Goal: Task Accomplishment & Management: Manage account settings

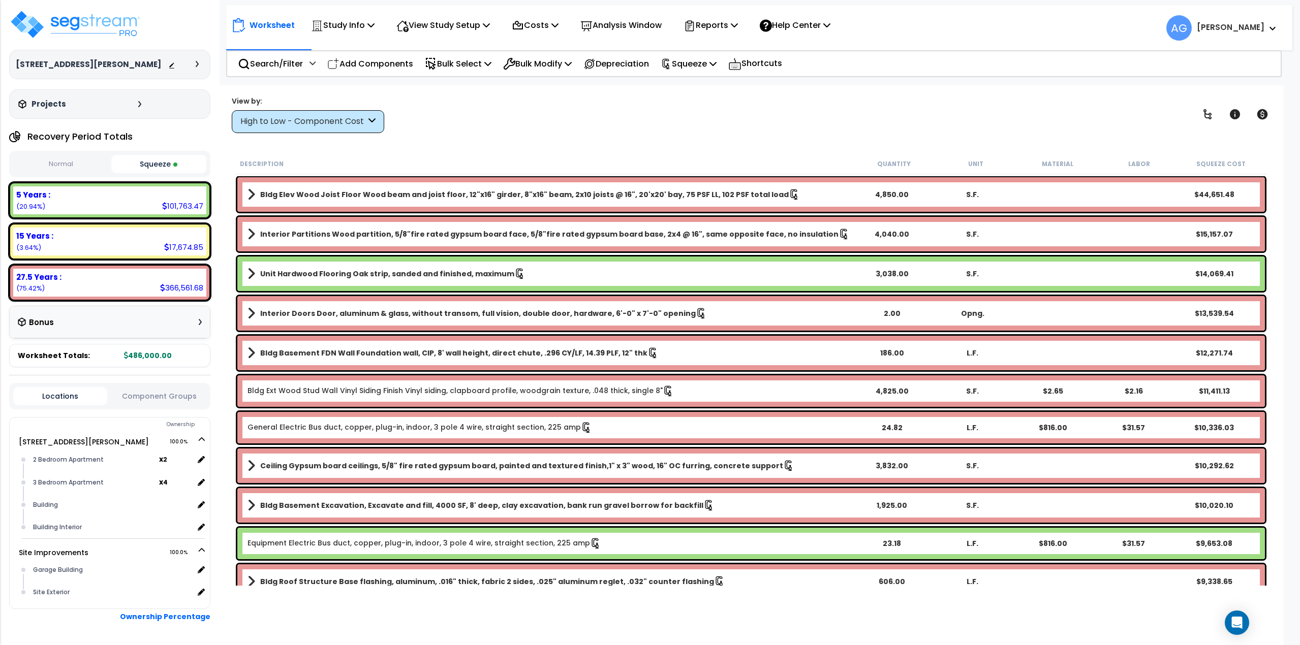
click at [1243, 28] on b "Anthony" at bounding box center [1230, 27] width 68 height 11
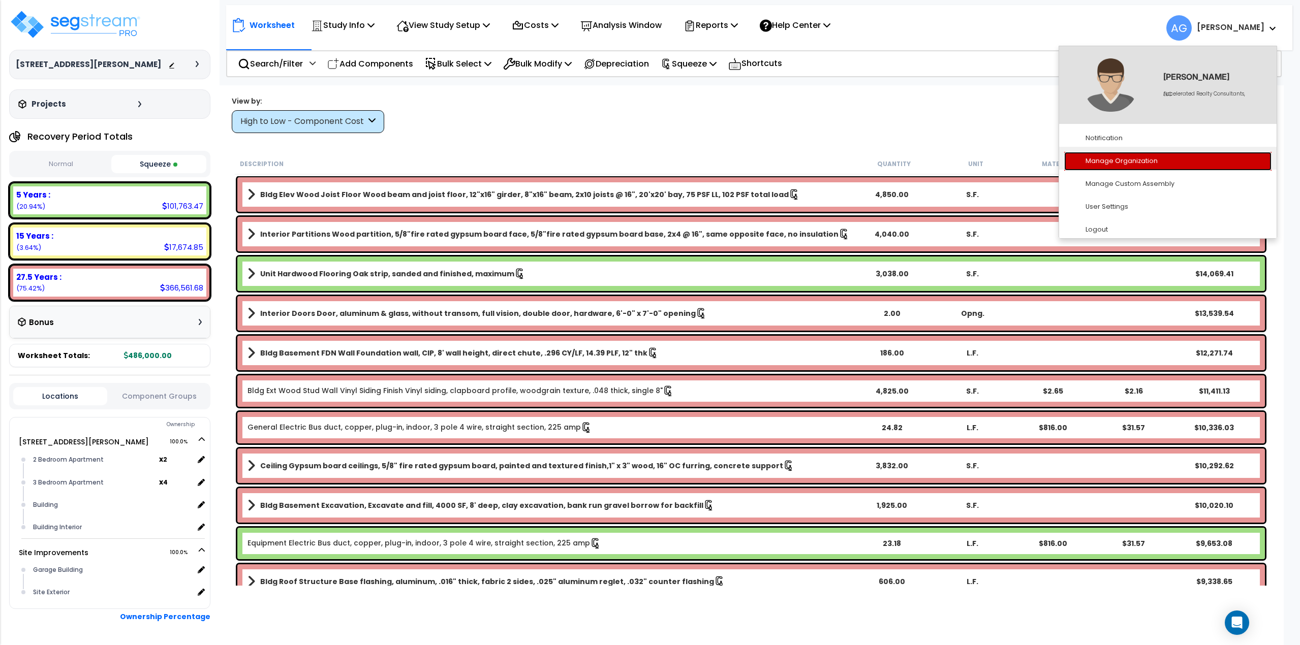
click at [1131, 163] on link "Manage Organization" at bounding box center [1167, 161] width 207 height 19
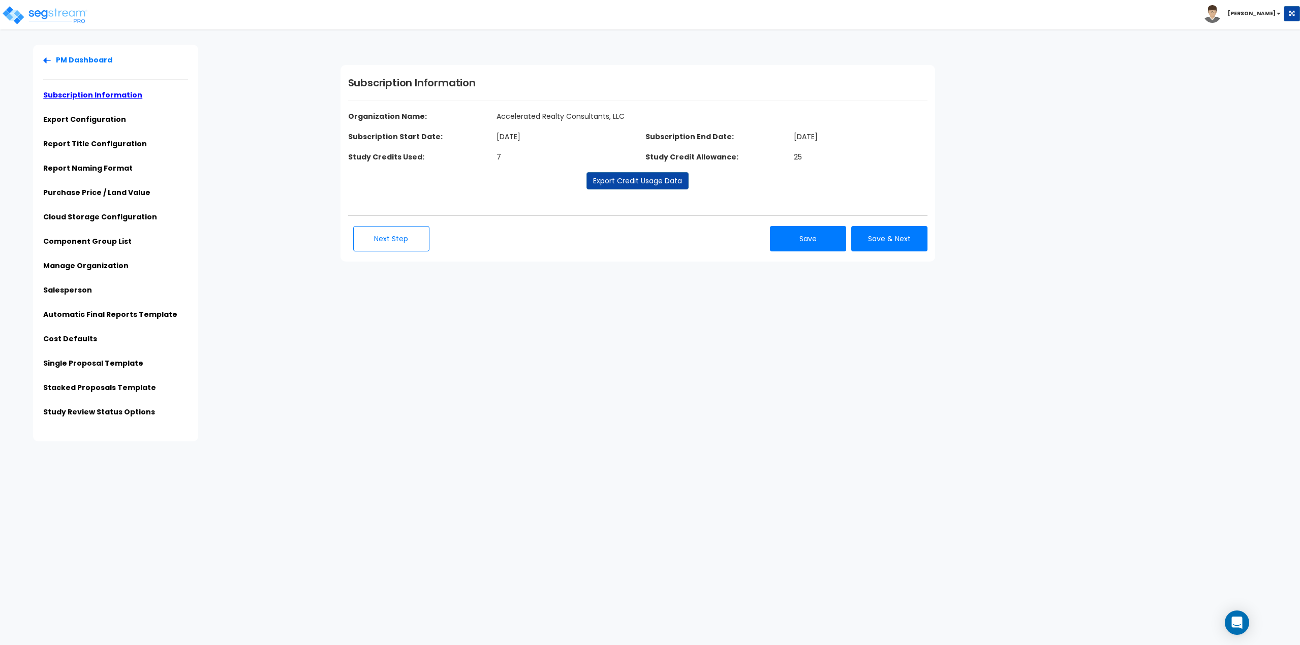
click at [47, 12] on div "Click to return on the top page" at bounding box center [51, 6] width 97 height 13
click at [33, 24] on img at bounding box center [45, 15] width 86 height 20
